Goal: Transaction & Acquisition: Purchase product/service

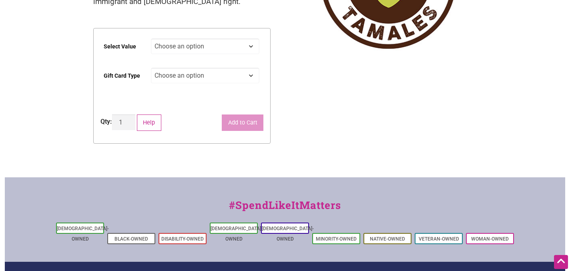
scroll to position [137, 0]
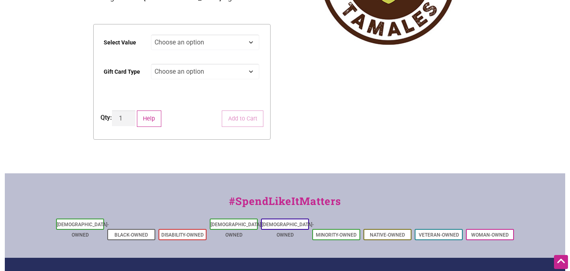
click at [190, 43] on select "Choose an option $25 $50 $100 $200 $500" at bounding box center [205, 42] width 109 height 16
click at [151, 34] on select "Choose an option $25 $50 $100 $200 $500" at bounding box center [205, 42] width 109 height 16
select select "$200"
click at [176, 74] on select "Choose an option Physical" at bounding box center [205, 72] width 109 height 16
select select "Physical"
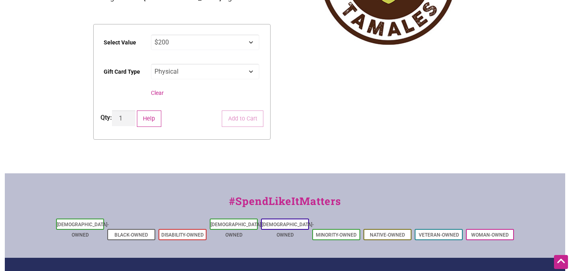
click at [151, 64] on select "Choose an option Physical" at bounding box center [205, 72] width 109 height 16
select select "$200"
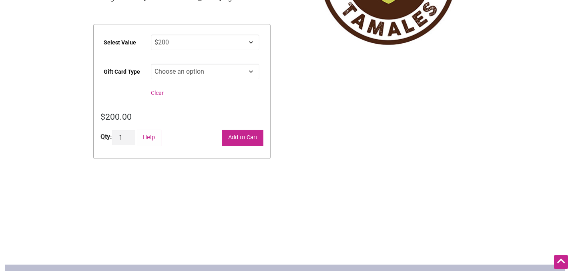
click at [236, 136] on button "Add to Cart" at bounding box center [243, 138] width 42 height 16
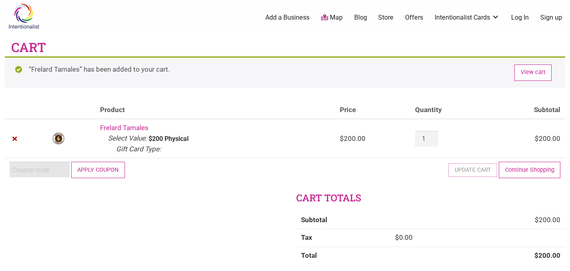
click at [56, 171] on input "Coupon:" at bounding box center [40, 170] width 60 height 16
paste input "2025JUNTOS"
type input "2025JUNTOS"
click at [87, 167] on button "Apply coupon" at bounding box center [98, 170] width 54 height 16
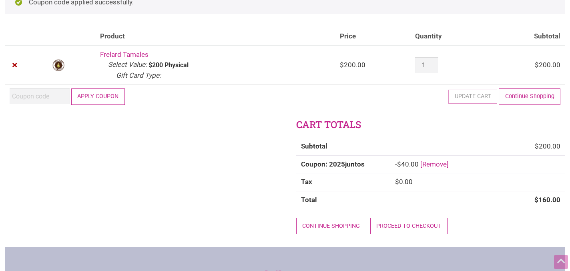
scroll to position [77, 0]
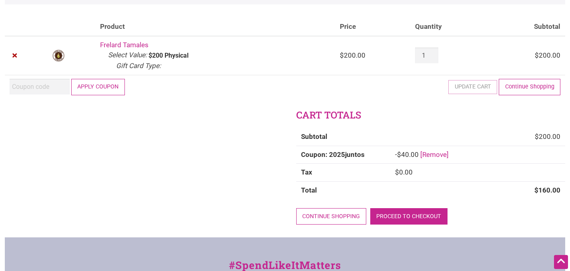
click at [390, 215] on link "Proceed to checkout" at bounding box center [408, 216] width 77 height 16
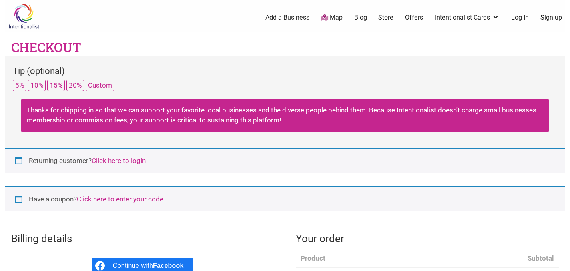
select select "WA"
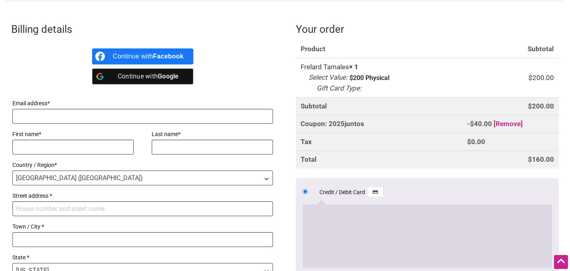
scroll to position [208, 0]
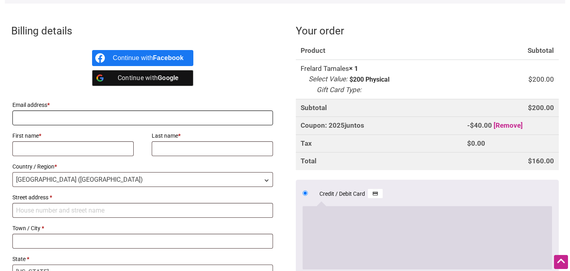
click at [68, 112] on input "Email address *" at bounding box center [142, 118] width 261 height 15
type input "rachel.writing101@gmail.com"
type input "Rachel"
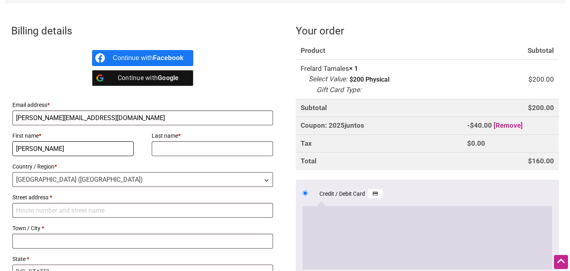
type input "Sarkar"
type input "1317 Portal Drive"
type input "Bellingham"
type input "98229-2446"
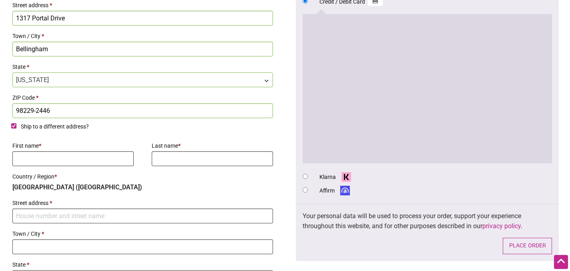
scroll to position [401, 0]
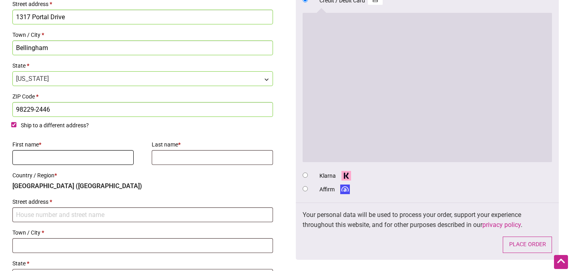
click at [83, 155] on input "First name *" at bounding box center [72, 157] width 121 height 15
type input "Rachel"
type input "Sarkar"
type input "1317 Portal Drive"
type input "Bellingham"
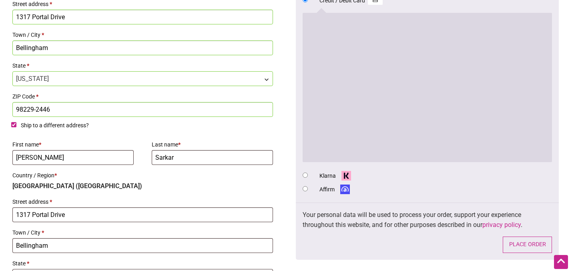
type input "98229-2446"
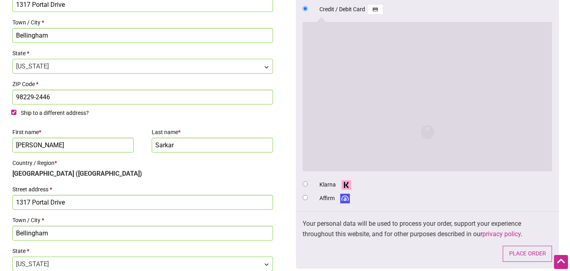
drag, startPoint x: 84, startPoint y: 201, endPoint x: 18, endPoint y: 194, distance: 66.5
click at [18, 194] on p "Street address * 1317 Portal Drive" at bounding box center [142, 197] width 263 height 28
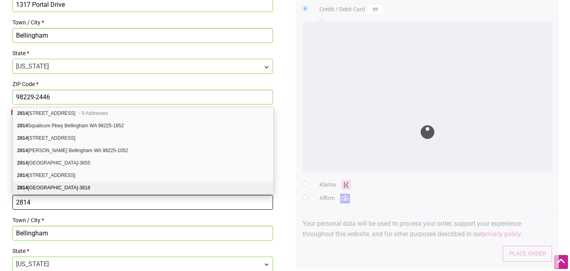
type input "[STREET_ADDRESS]"
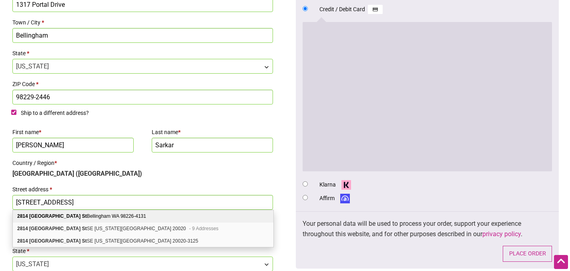
click at [81, 219] on div "2814 Erie St Bellingham WA 98226-4131" at bounding box center [143, 216] width 261 height 12
type input "98226-4131"
select select "WA"
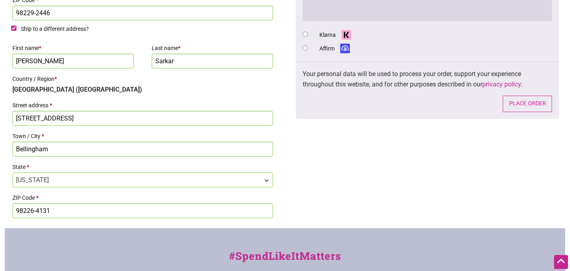
scroll to position [502, 0]
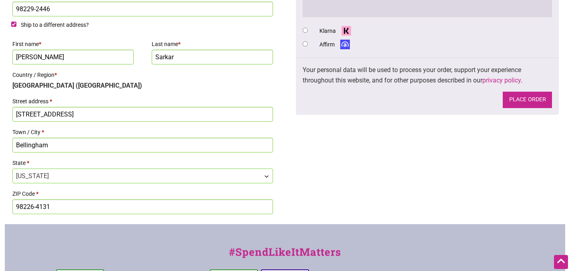
click at [511, 102] on button "Place order" at bounding box center [527, 100] width 49 height 16
